Goal: Transaction & Acquisition: Purchase product/service

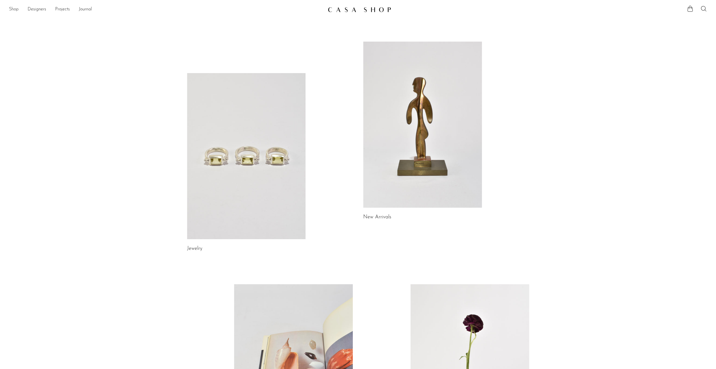
click at [13, 12] on link "Shop" at bounding box center [14, 9] width 10 height 7
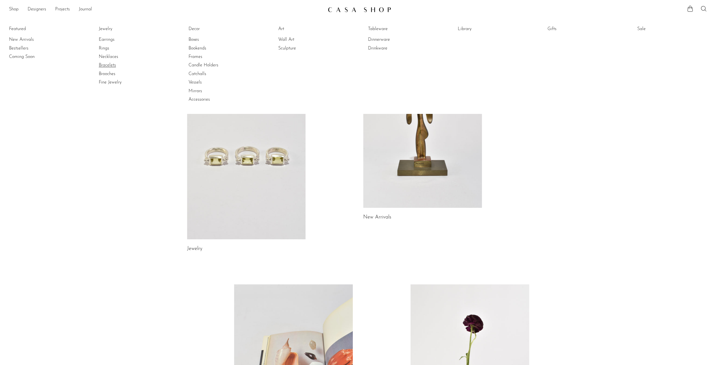
click at [107, 63] on link "Bracelets" at bounding box center [120, 65] width 42 height 6
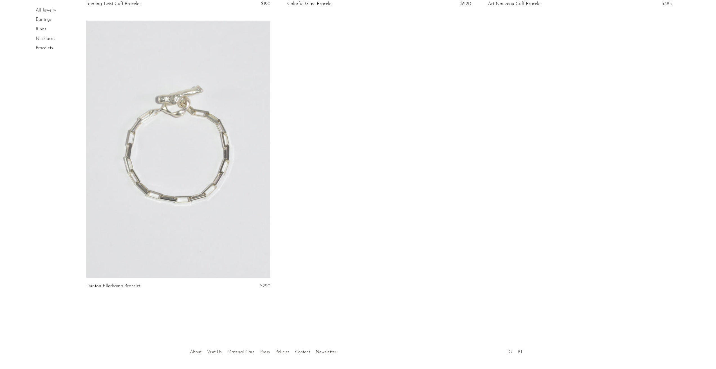
scroll to position [1152, 0]
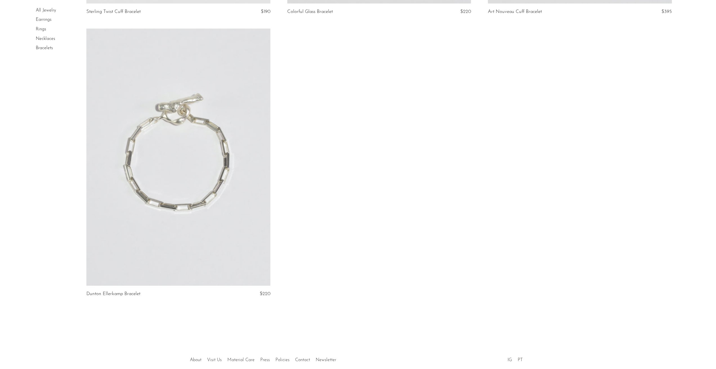
click at [199, 152] on link at bounding box center [178, 157] width 184 height 257
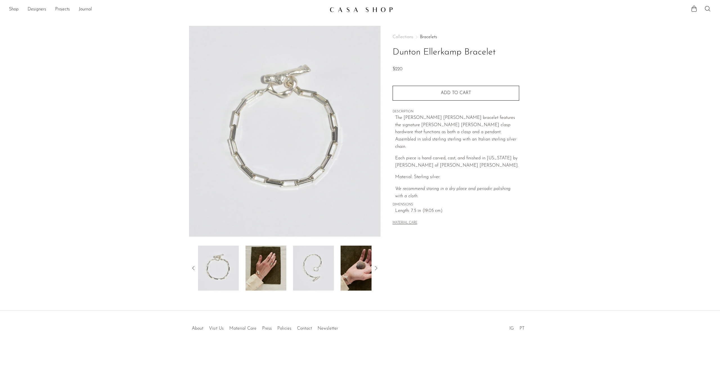
click at [316, 272] on img at bounding box center [313, 268] width 41 height 45
